Goal: Transaction & Acquisition: Obtain resource

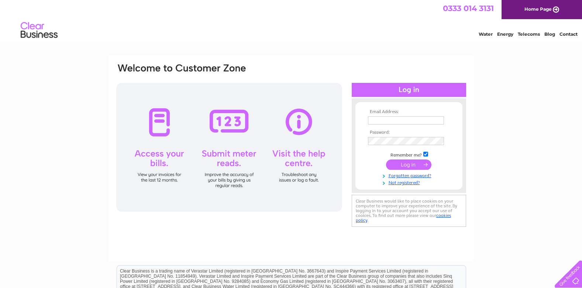
type input "margaret@mcdades.co.uk"
click at [398, 163] on input "submit" at bounding box center [408, 165] width 45 height 10
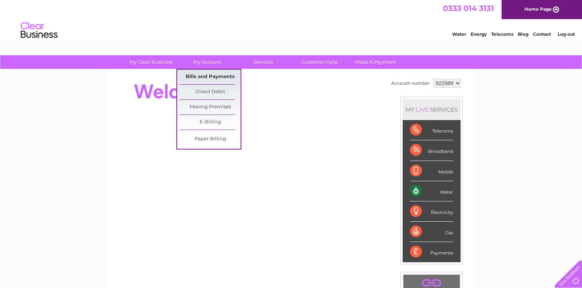
click at [207, 77] on link "Bills and Payments" at bounding box center [210, 77] width 61 height 15
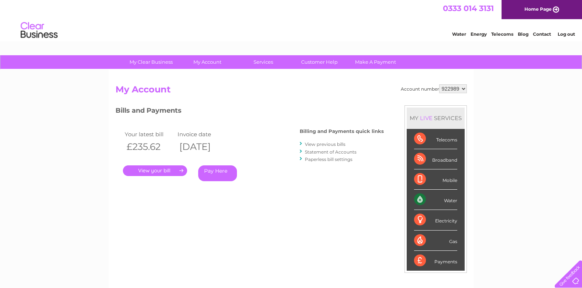
click at [170, 169] on link "." at bounding box center [155, 171] width 64 height 11
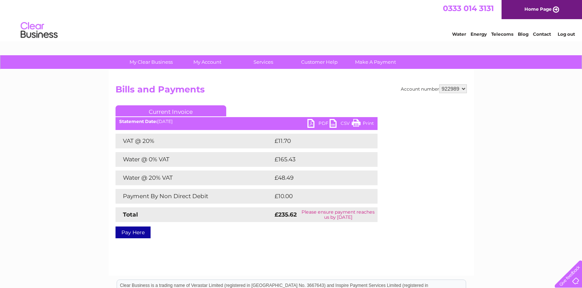
click at [311, 122] on link "PDF" at bounding box center [318, 124] width 22 height 11
